Goal: Task Accomplishment & Management: Manage account settings

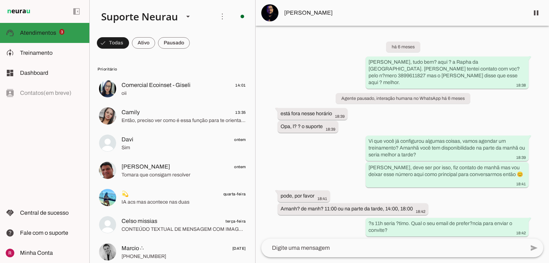
scroll to position [13038, 0]
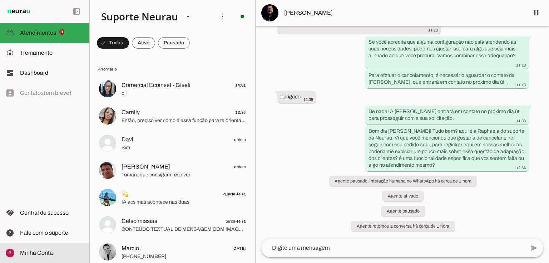
click at [22, 253] on span "Minha Conta" at bounding box center [36, 252] width 33 height 6
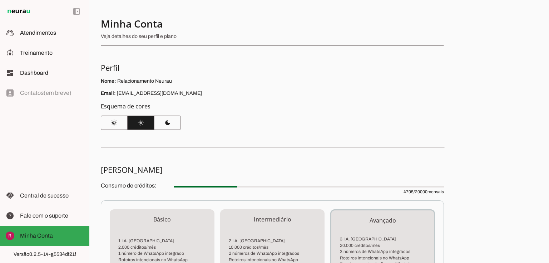
drag, startPoint x: 402, startPoint y: 192, endPoint x: 446, endPoint y: 192, distance: 44.3
click at [446, 192] on div "Minha Conta Veja detalhes do seu perfil e plano Perfil Nome: Relacionamento Neu…" at bounding box center [319, 131] width 460 height 263
drag, startPoint x: 424, startPoint y: 192, endPoint x: 420, endPoint y: 194, distance: 3.8
click at [424, 193] on span "4705 / 20000 mensais" at bounding box center [309, 187] width 270 height 14
click at [415, 192] on span "4705 / 20000 mensais" at bounding box center [309, 187] width 270 height 14
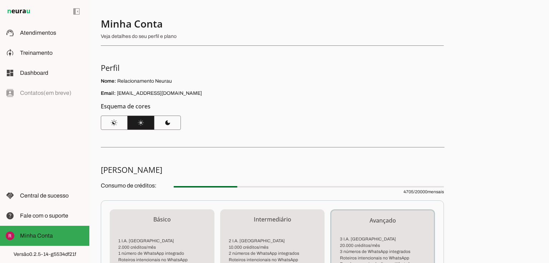
drag, startPoint x: 415, startPoint y: 192, endPoint x: 439, endPoint y: 190, distance: 24.0
click at [439, 190] on span "4705 / 20000 mensais" at bounding box center [309, 187] width 270 height 14
click at [440, 192] on span "4705 / 20000 mensais" at bounding box center [309, 187] width 270 height 14
click at [442, 191] on span "4705 / 20000 mensais" at bounding box center [309, 187] width 270 height 14
drag, startPoint x: 416, startPoint y: 190, endPoint x: 445, endPoint y: 189, distance: 29.3
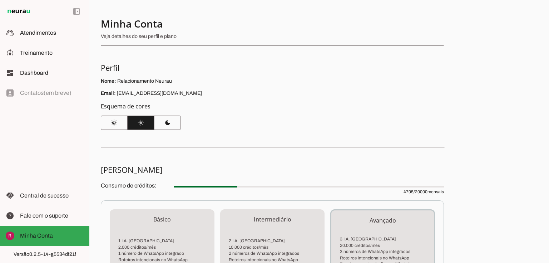
click at [445, 189] on div "Minha Conta Veja detalhes do seu perfil e plano Perfil Nome: Relacionamento Neu…" at bounding box center [319, 131] width 460 height 263
click at [407, 194] on div "Consumo de créditos: 4705 / 20000 mensais Básico 1 I.A. Neurau 2.000 créditos/m…" at bounding box center [272, 266] width 343 height 173
drag, startPoint x: 401, startPoint y: 192, endPoint x: 406, endPoint y: 192, distance: 5.7
click at [406, 192] on span "4705 / 20000 mensais" at bounding box center [309, 187] width 270 height 14
drag, startPoint x: 413, startPoint y: 192, endPoint x: 383, endPoint y: 195, distance: 29.9
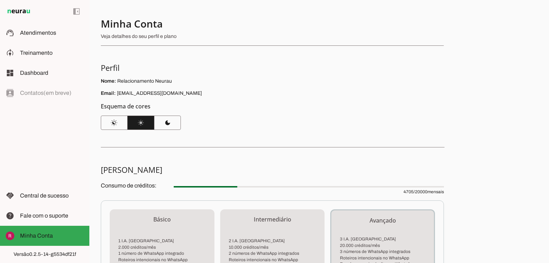
click at [383, 195] on div "Consumo de créditos: 4705 / 20000 mensais Básico 1 I.A. Neurau 2.000 créditos/m…" at bounding box center [272, 266] width 343 height 173
click at [371, 223] on p "Avançado" at bounding box center [382, 220] width 91 height 9
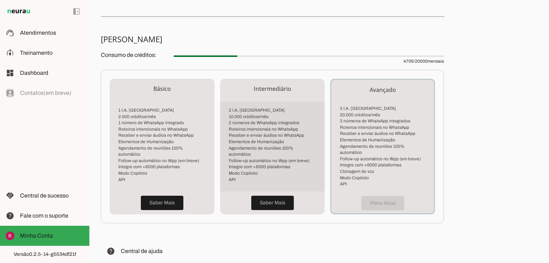
scroll to position [143, 0]
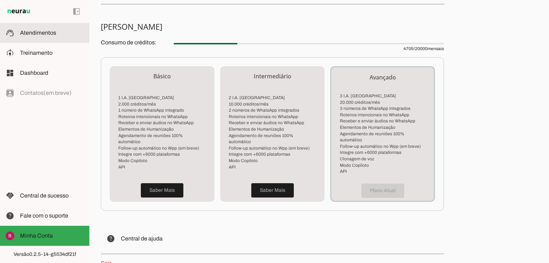
click at [43, 37] on md-item "support_agent Atendimentos Atendimentos" at bounding box center [44, 33] width 89 height 20
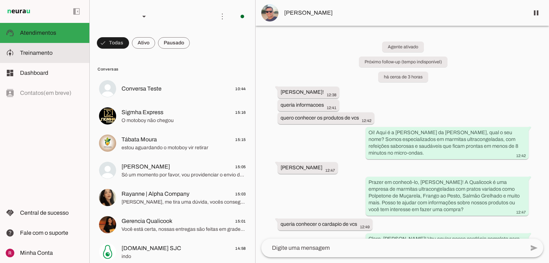
click at [49, 56] on slot at bounding box center [52, 53] width 64 height 9
